Goal: Task Accomplishment & Management: Manage account settings

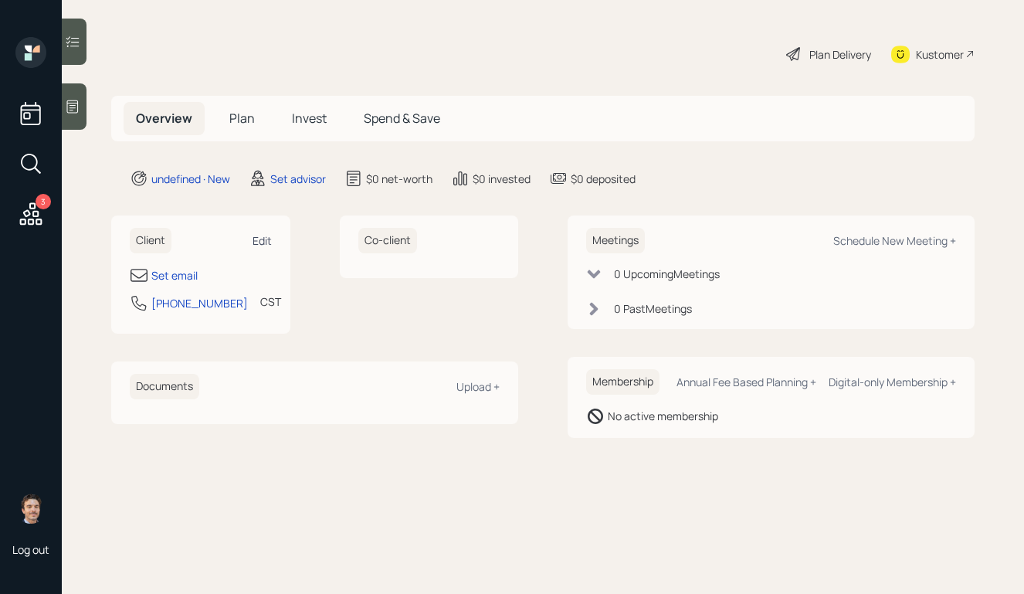
click at [261, 246] on div "Edit" at bounding box center [261, 240] width 19 height 15
select select "America/[GEOGRAPHIC_DATA]"
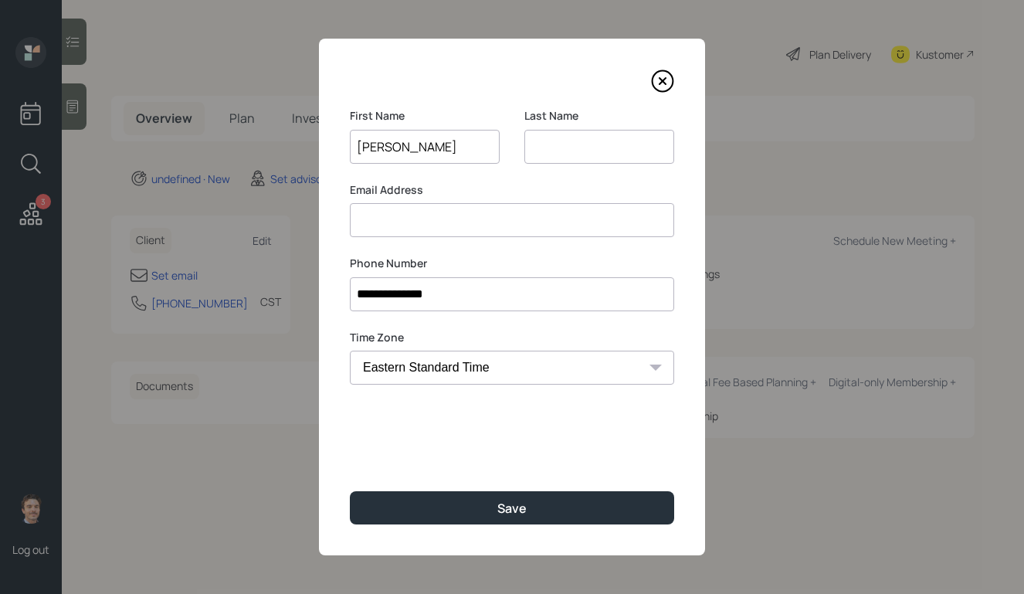
type input "Michael"
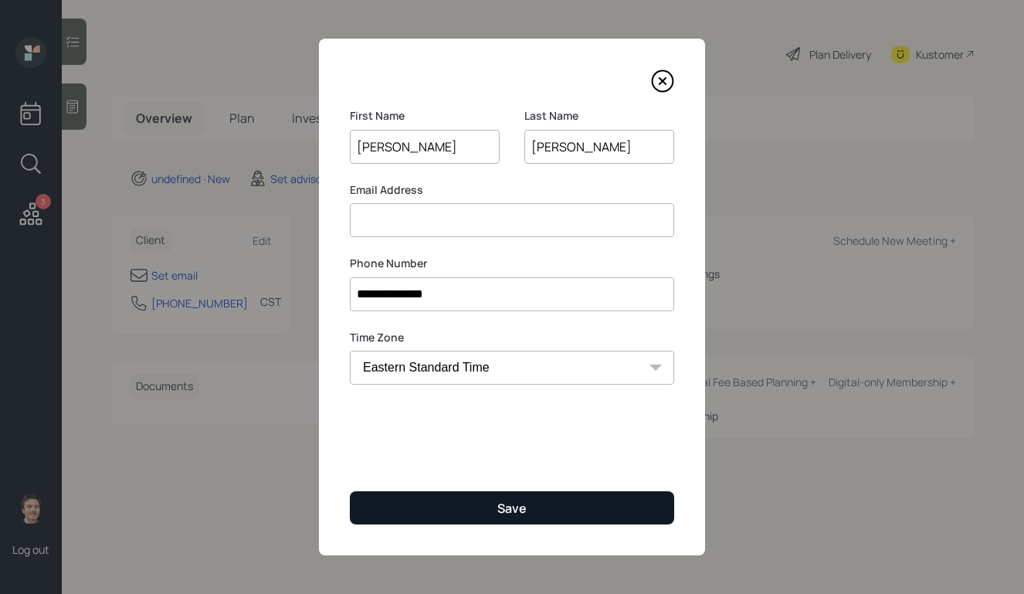
type input "Reardon"
click at [465, 511] on button "Save" at bounding box center [512, 507] width 324 height 33
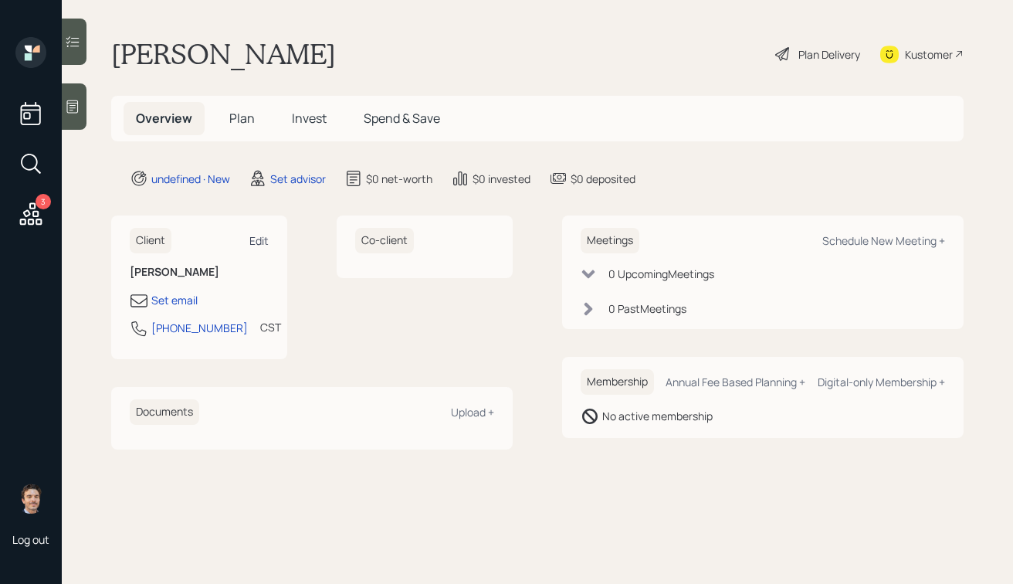
click at [261, 242] on div "Edit" at bounding box center [258, 240] width 19 height 15
select select "America/Chicago"
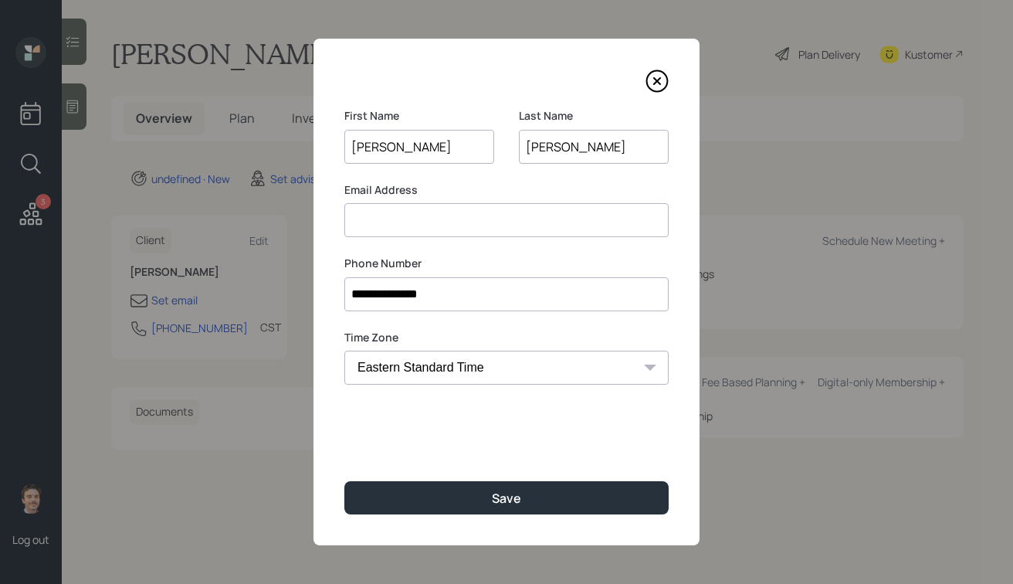
click at [427, 222] on input at bounding box center [506, 220] width 324 height 34
type input "michaeldreardon@gmail.com"
click at [506, 182] on label "Email Address" at bounding box center [506, 189] width 324 height 15
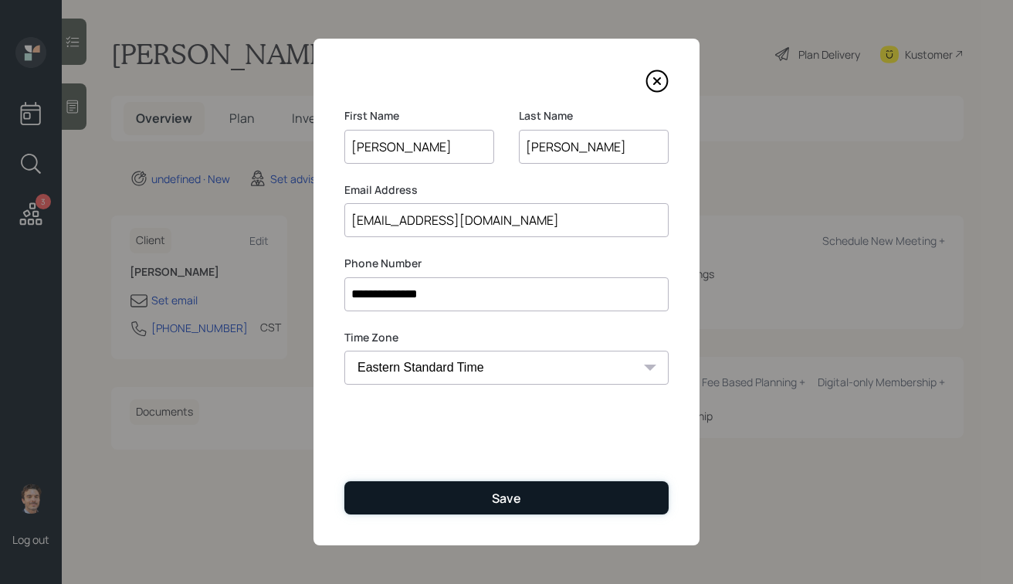
click at [452, 489] on button "Save" at bounding box center [506, 497] width 324 height 33
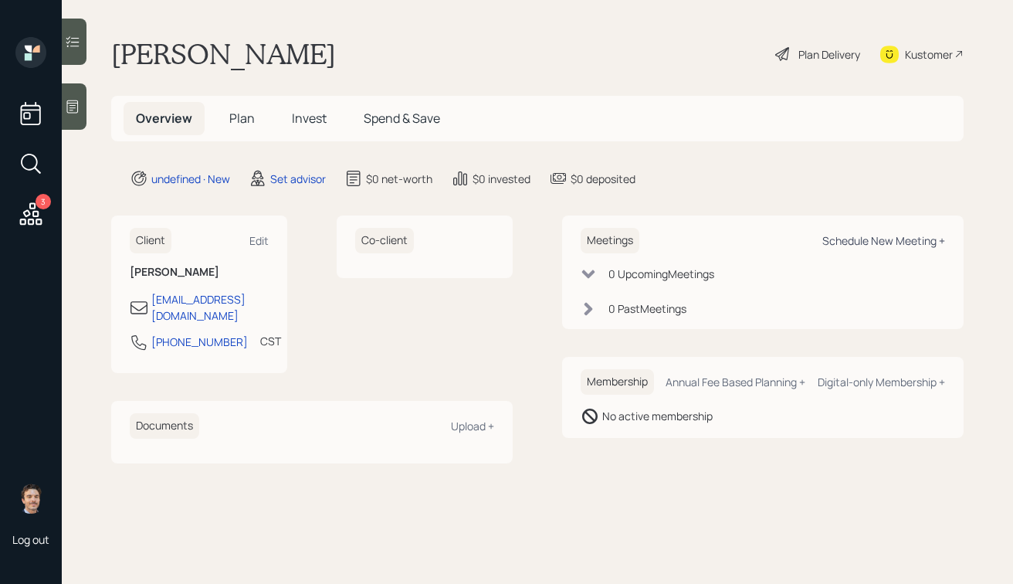
click at [849, 242] on div "Schedule New Meeting +" at bounding box center [883, 240] width 123 height 15
select select "round-robin"
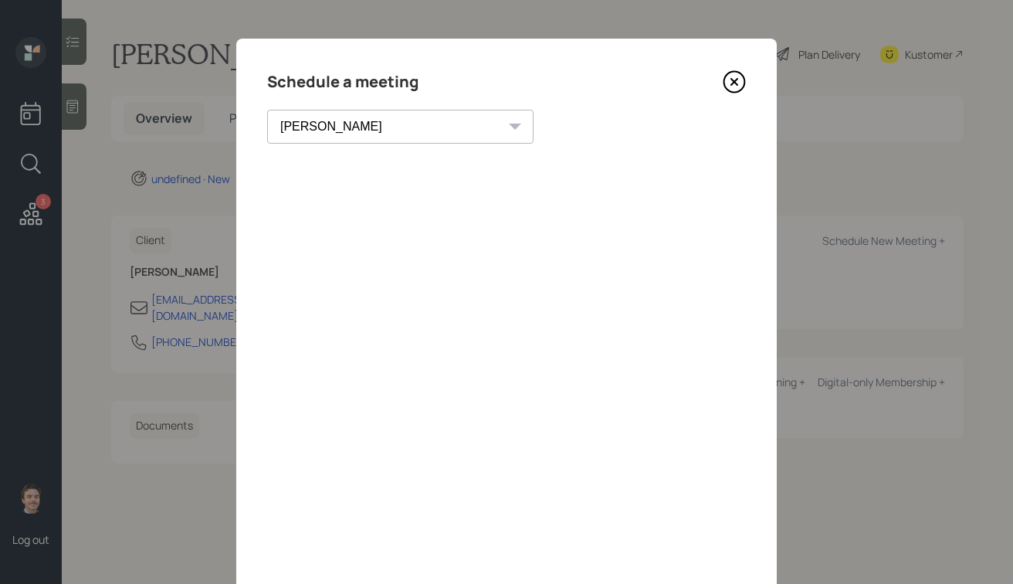
click at [743, 86] on icon at bounding box center [734, 82] width 21 height 21
